Goal: Navigation & Orientation: Find specific page/section

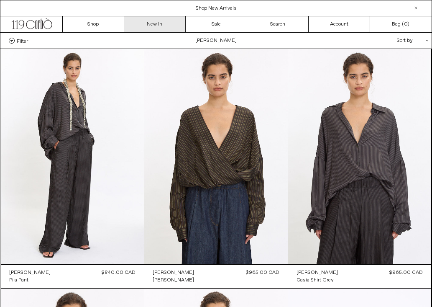
click at [146, 25] on link "New In" at bounding box center [154, 24] width 61 height 16
